Goal: Navigation & Orientation: Find specific page/section

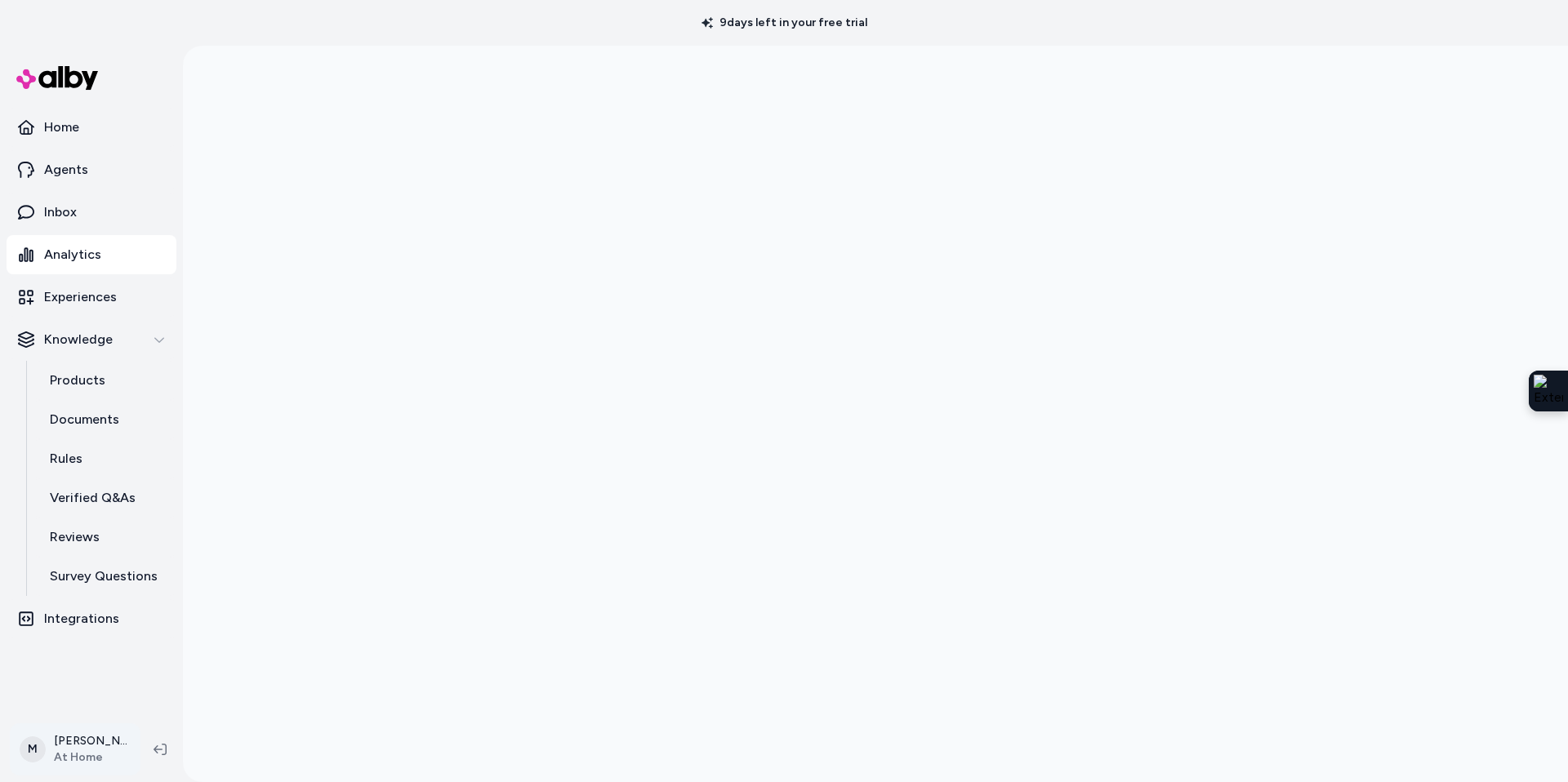
click at [71, 748] on html "9 days left in your free trial Home Agents Inbox Analytics Experiences Knowledg…" at bounding box center [784, 391] width 1568 height 782
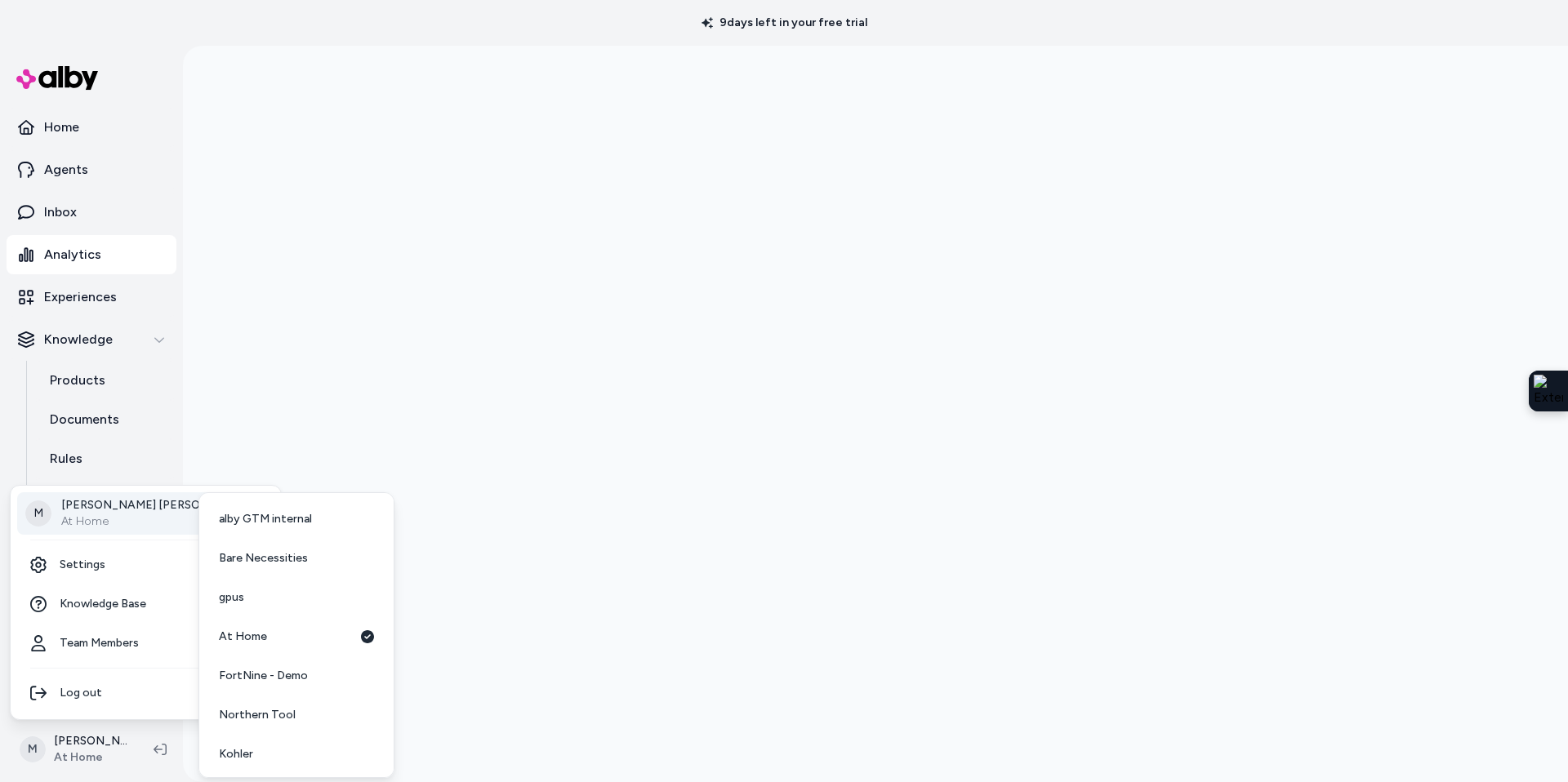
click at [135, 517] on p "At Home" at bounding box center [157, 522] width 192 height 16
click at [262, 549] on span "Jabra Enhance" at bounding box center [265, 555] width 94 height 16
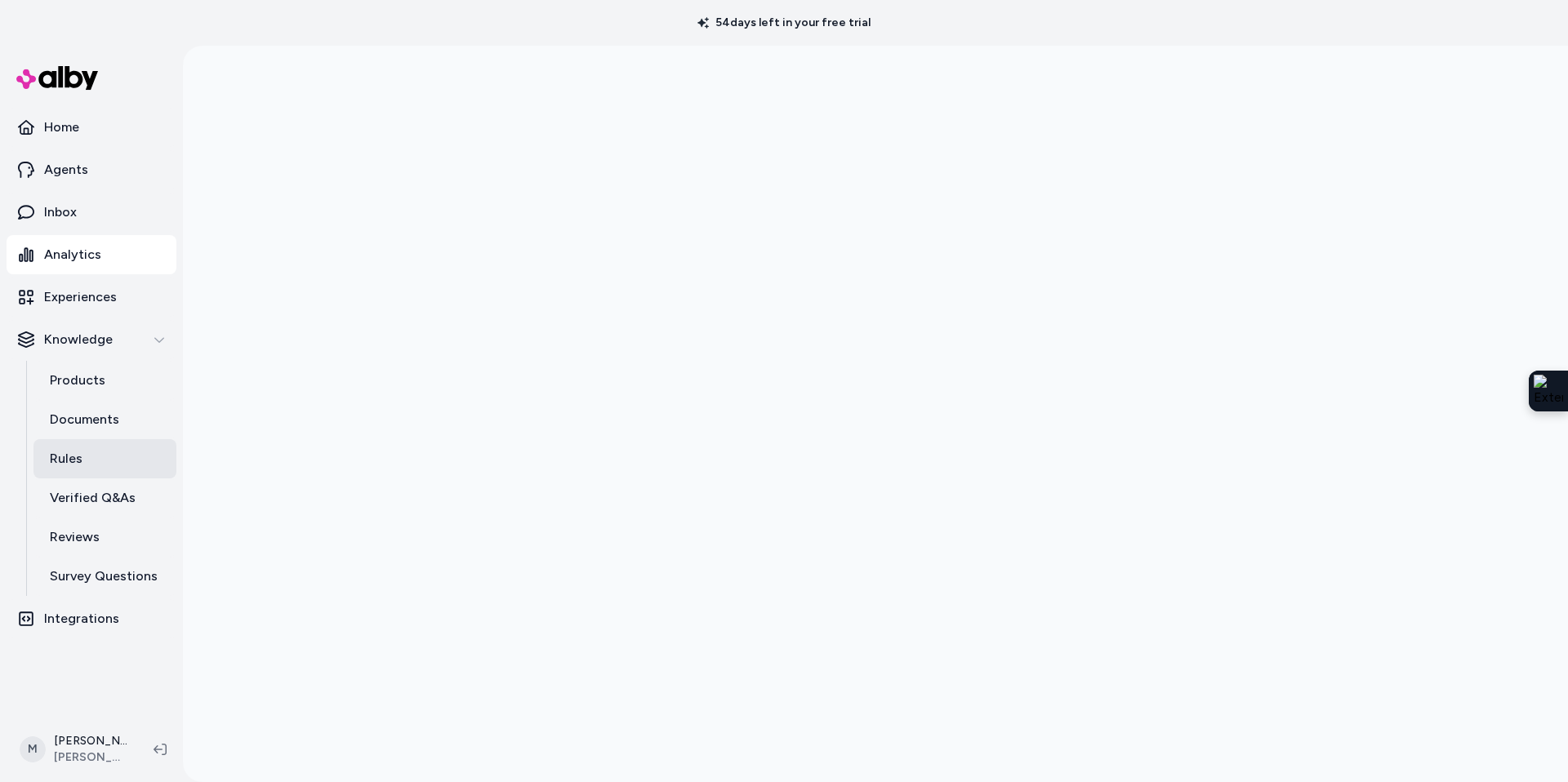
click at [64, 454] on p "Rules" at bounding box center [66, 459] width 32 height 20
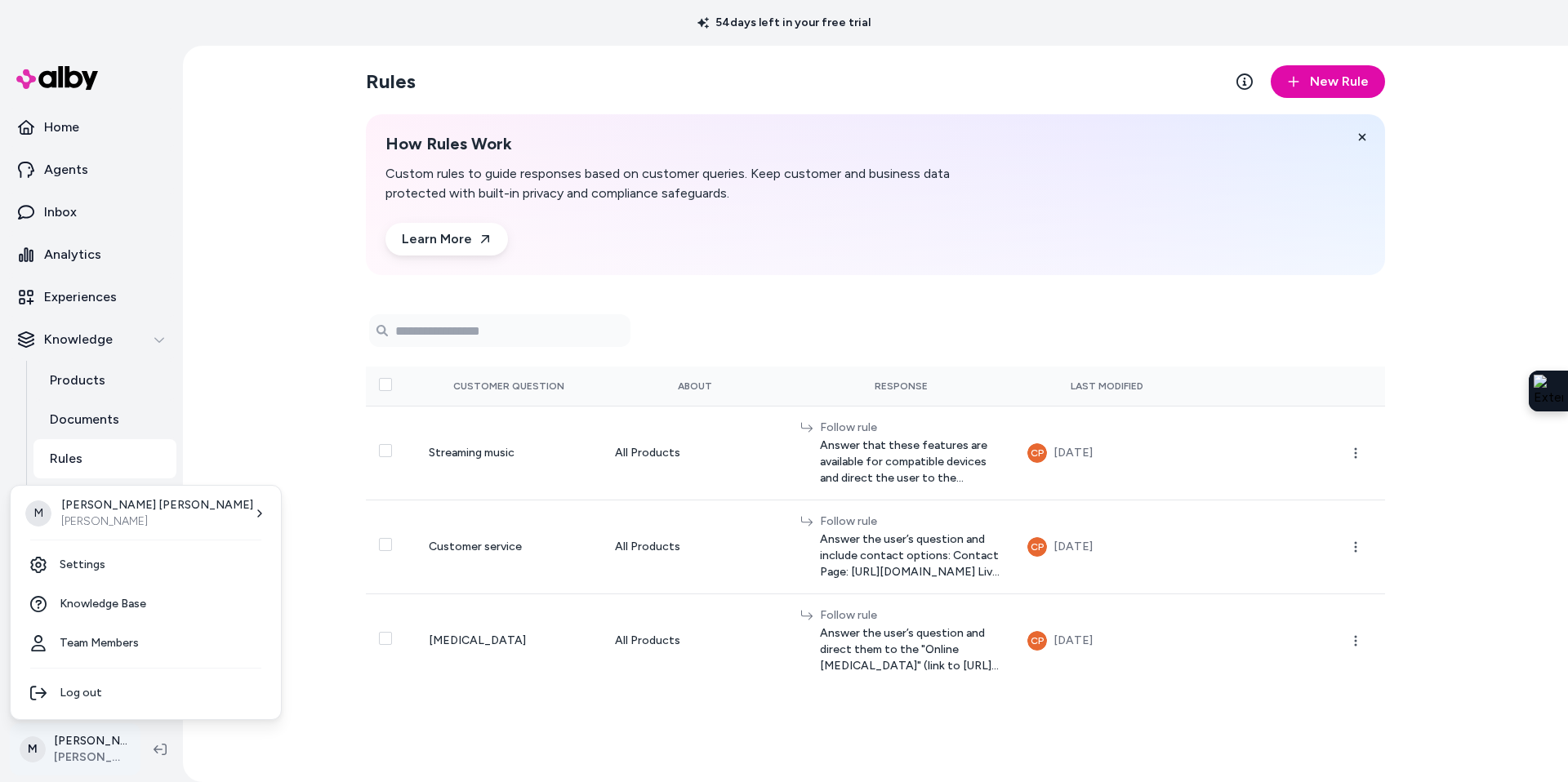
click at [74, 748] on html "54 days left in your free trial Home Agents Inbox Analytics Experiences Knowled…" at bounding box center [784, 391] width 1568 height 782
click at [135, 511] on p "Megan Beecham" at bounding box center [157, 506] width 192 height 16
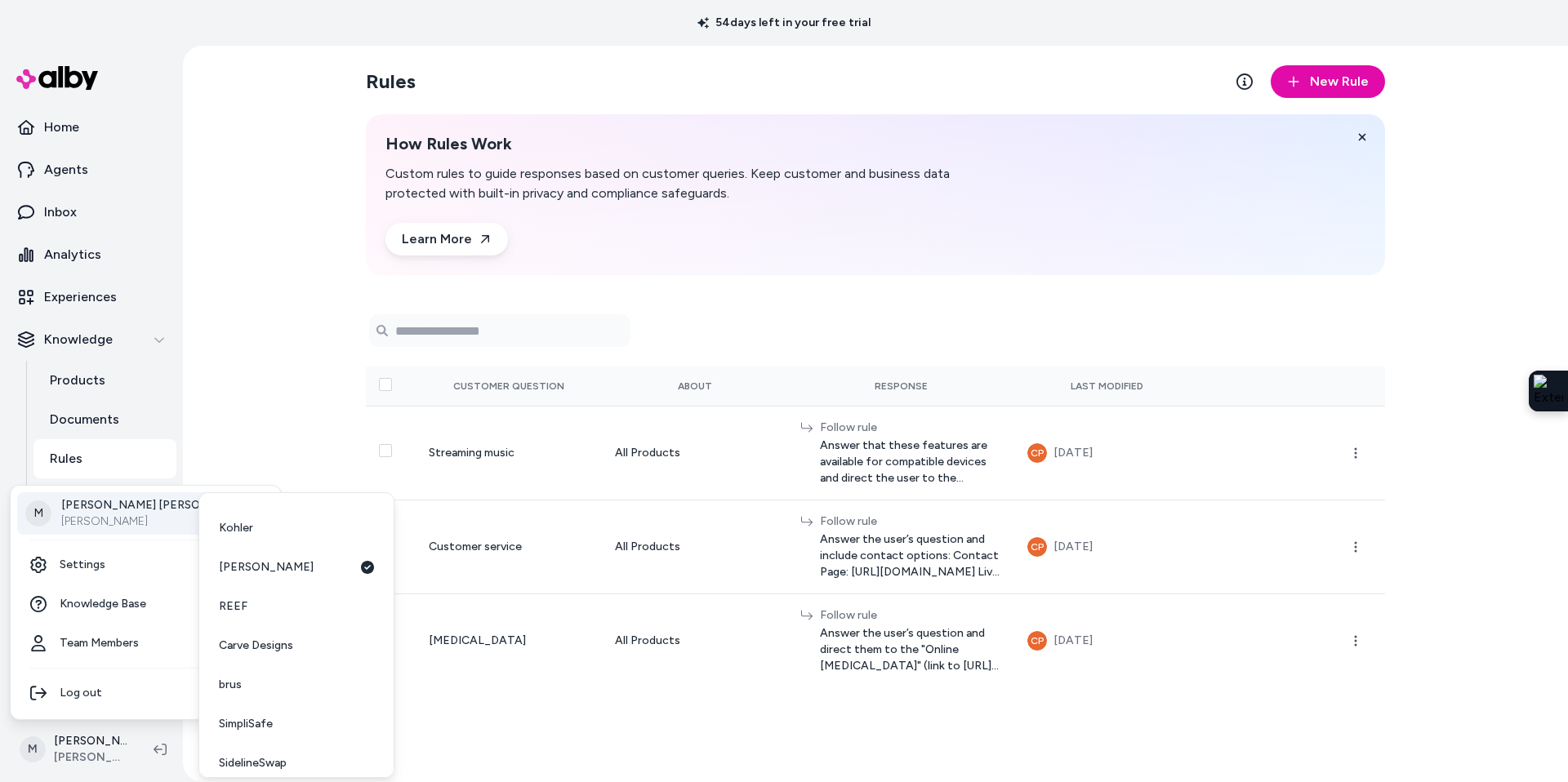
scroll to position [238, 0]
click at [247, 711] on span "SimpliSafe" at bounding box center [246, 712] width 54 height 16
